Goal: Information Seeking & Learning: Learn about a topic

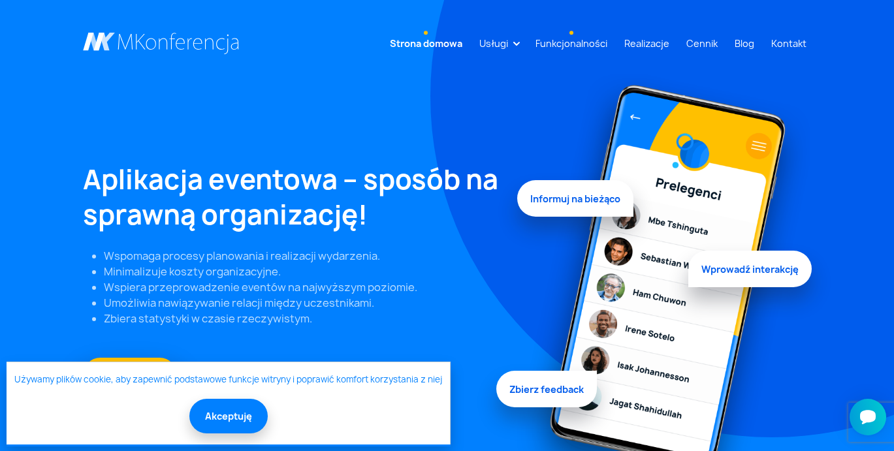
click at [579, 48] on link "Funkcjonalności" at bounding box center [571, 43] width 82 height 24
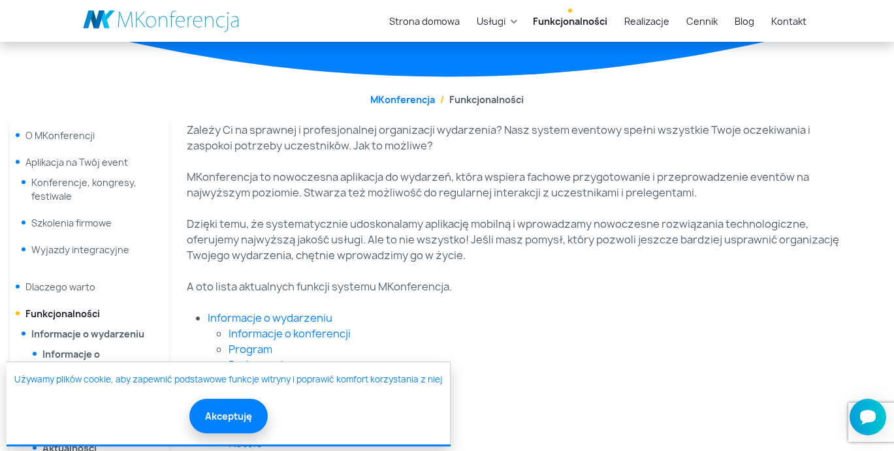
scroll to position [137, 0]
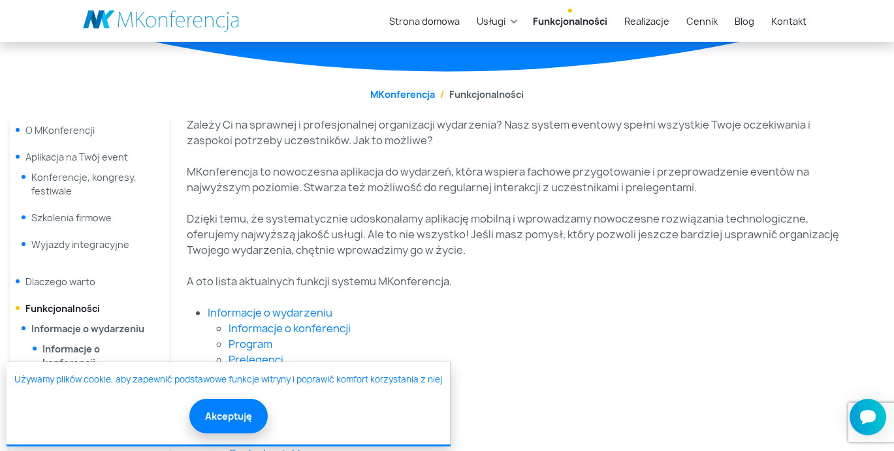
click at [98, 160] on span "Aplikacja na Twój event" at bounding box center [76, 157] width 102 height 12
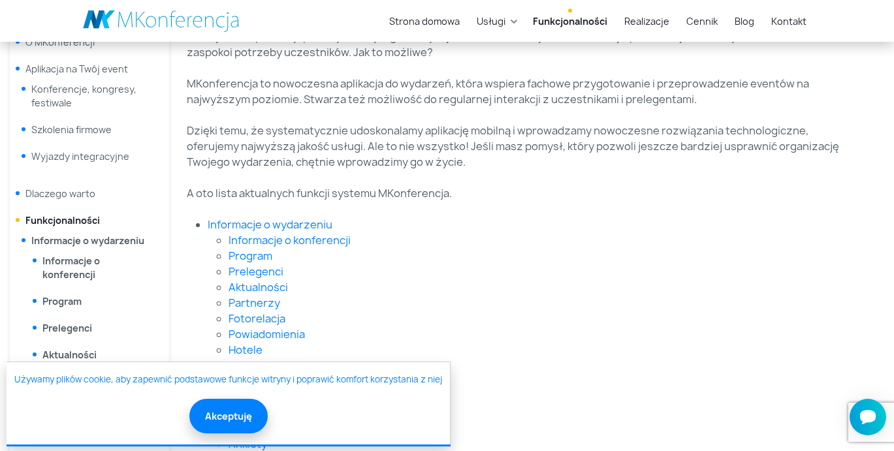
scroll to position [268, 0]
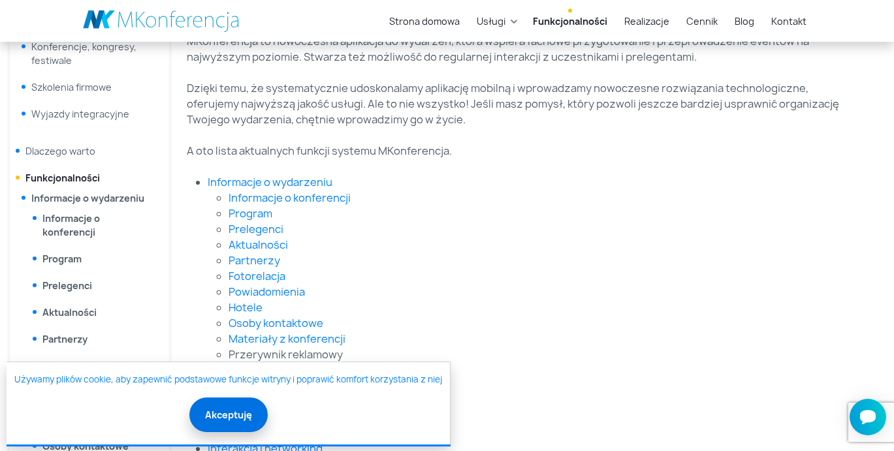
click at [217, 412] on button "Akceptuję" at bounding box center [228, 415] width 78 height 35
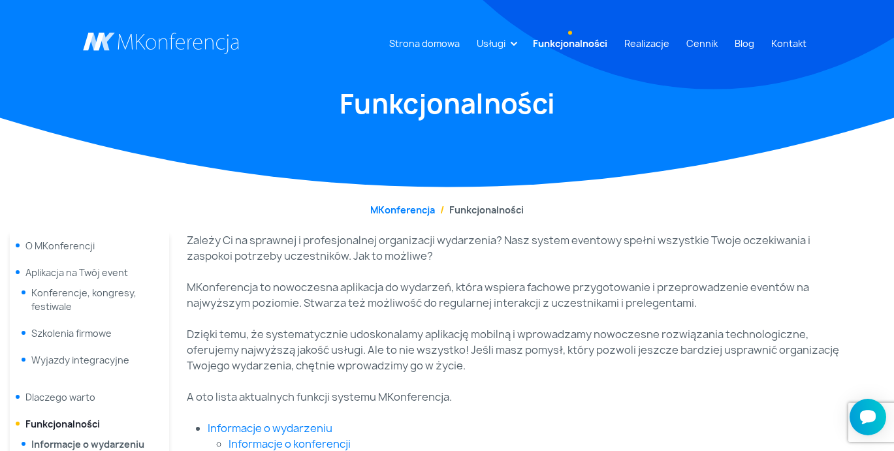
scroll to position [0, 0]
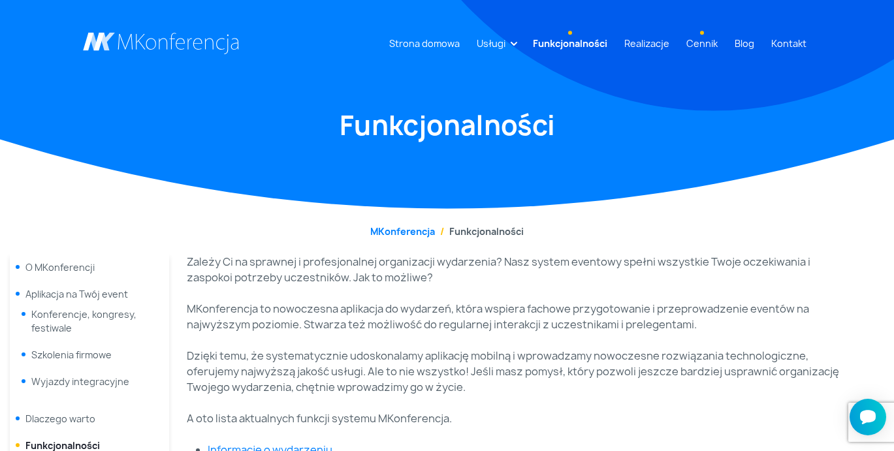
click at [709, 42] on link "Cennik" at bounding box center [702, 43] width 42 height 24
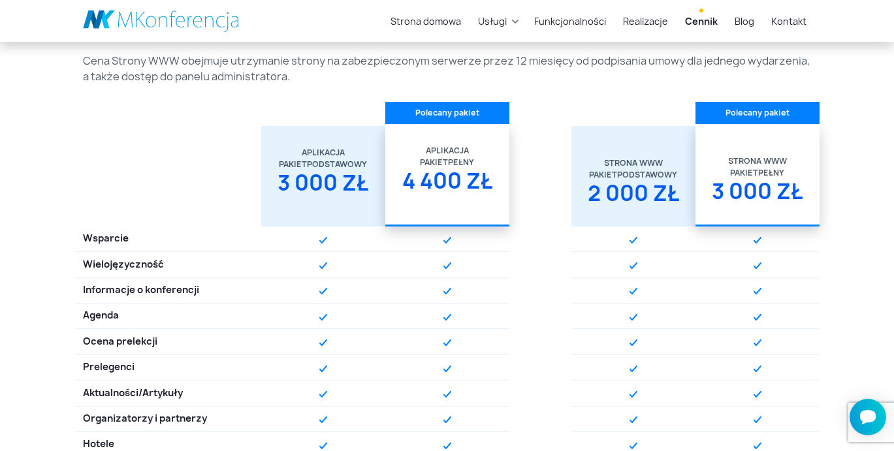
scroll to position [364, 0]
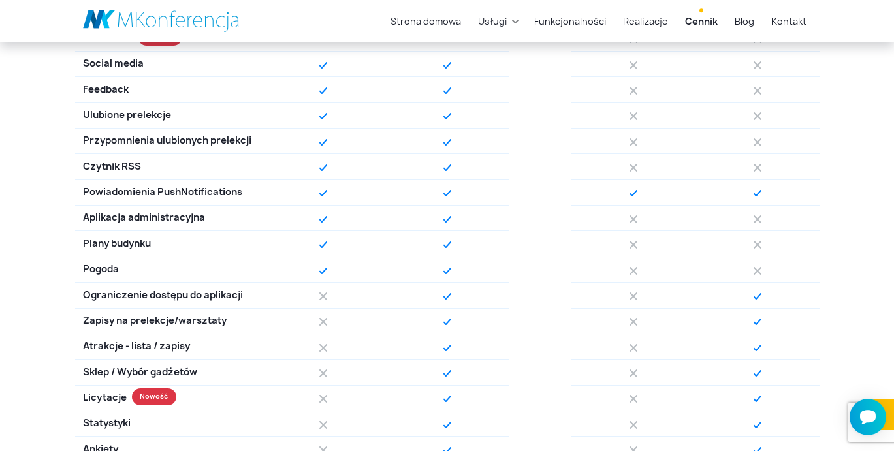
scroll to position [867, 0]
